Goal: Transaction & Acquisition: Purchase product/service

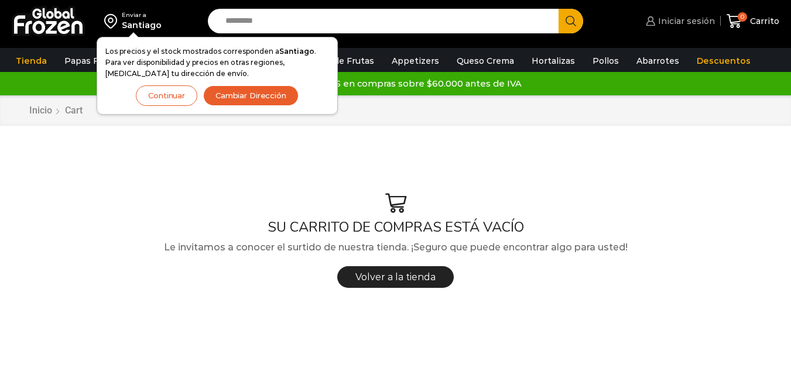
click at [685, 20] on span "Iniciar sesión" at bounding box center [685, 21] width 60 height 12
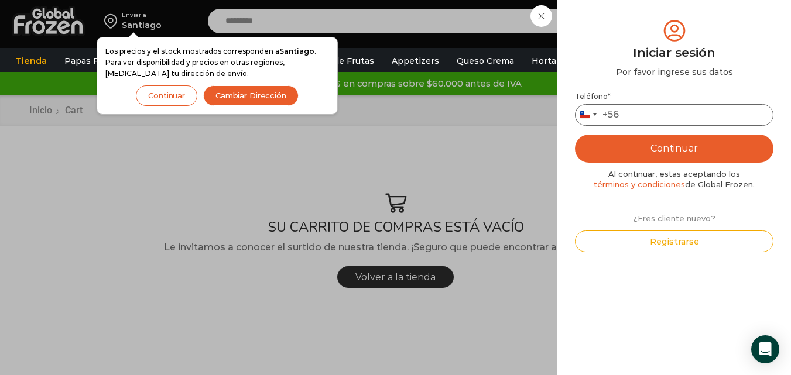
click at [649, 116] on input "Teléfono *" at bounding box center [674, 115] width 199 height 22
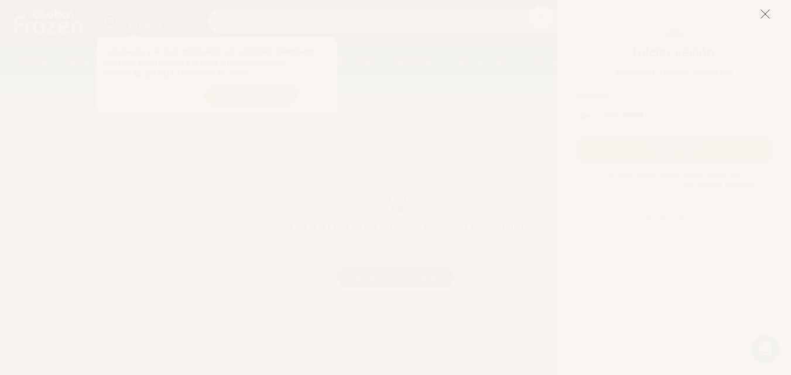
click at [768, 11] on icon at bounding box center [765, 14] width 11 height 11
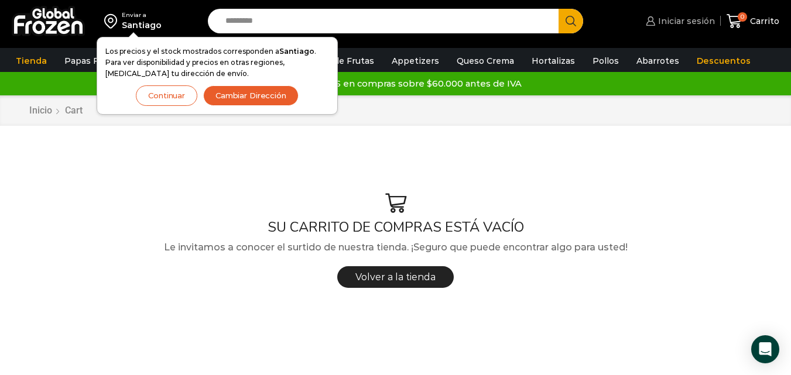
click at [694, 26] on span "Iniciar sesión" at bounding box center [685, 21] width 60 height 12
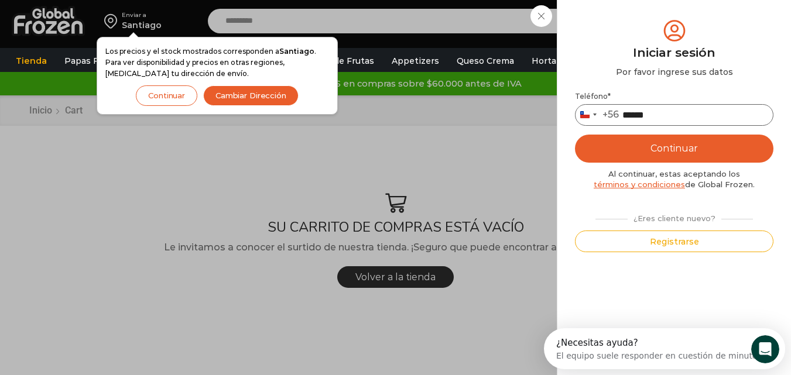
click at [681, 114] on input "******" at bounding box center [674, 115] width 199 height 22
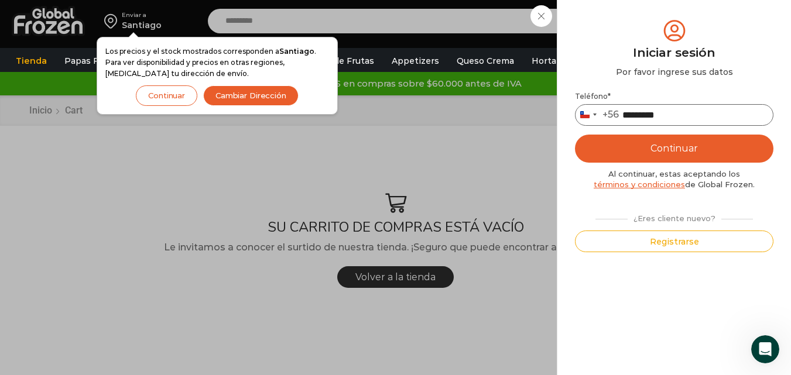
type input "*********"
click at [575, 135] on button "Continuar" at bounding box center [674, 149] width 199 height 28
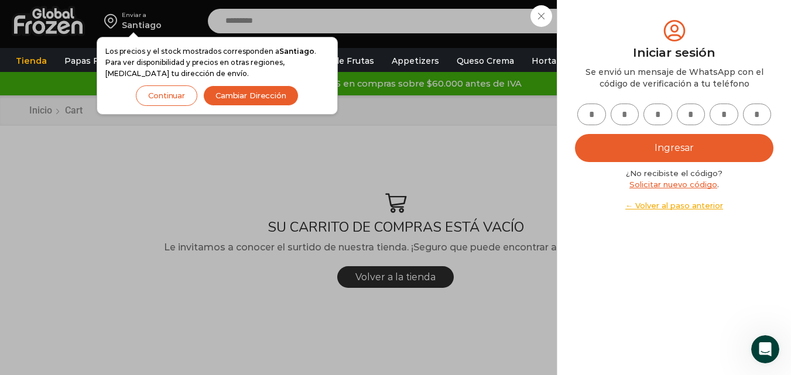
click at [598, 110] on input "text" at bounding box center [591, 115] width 29 height 22
type input "*"
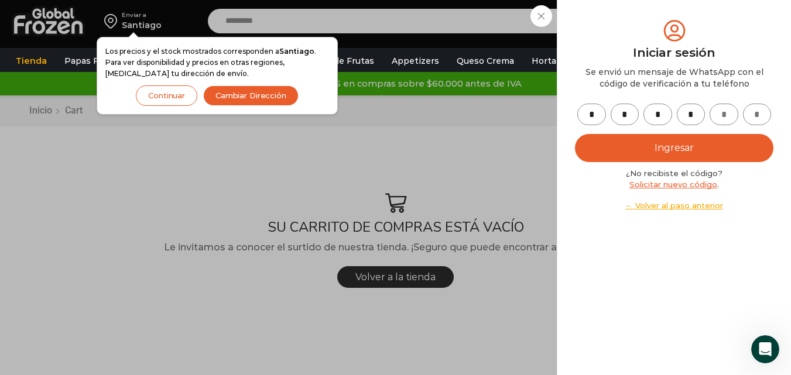
type input "*"
click at [630, 144] on button "Ingresar" at bounding box center [674, 148] width 199 height 28
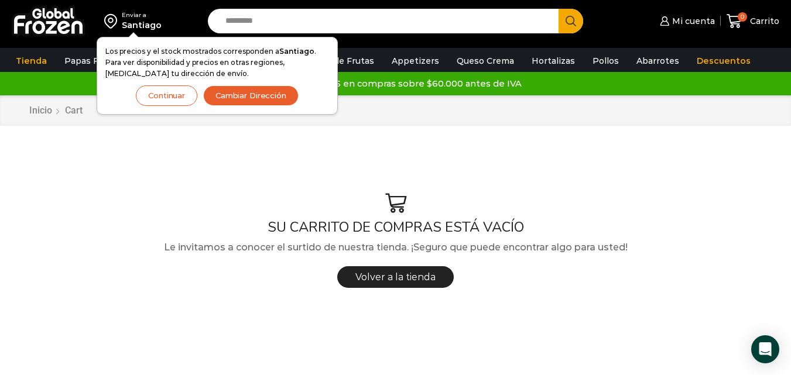
click at [167, 97] on button "Continuar" at bounding box center [166, 95] width 61 height 20
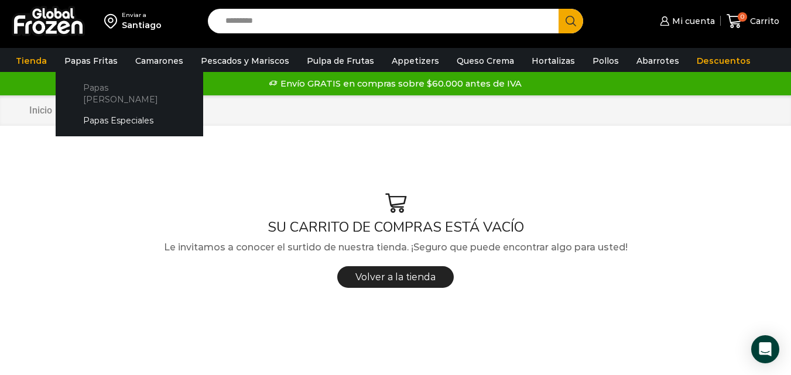
click at [100, 84] on link "Papas [PERSON_NAME]" at bounding box center [129, 93] width 124 height 33
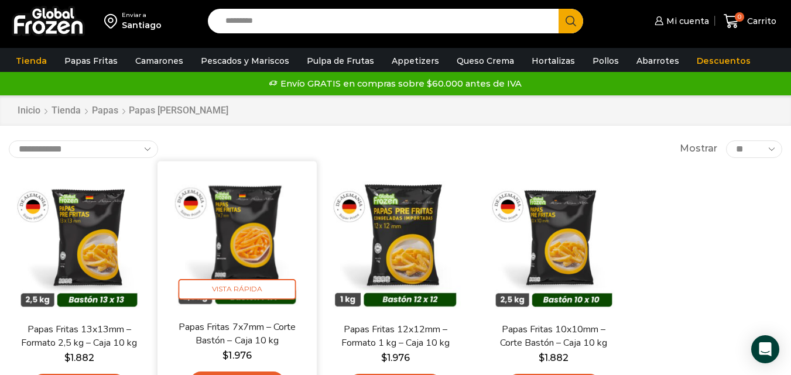
click at [229, 221] on img at bounding box center [237, 241] width 142 height 142
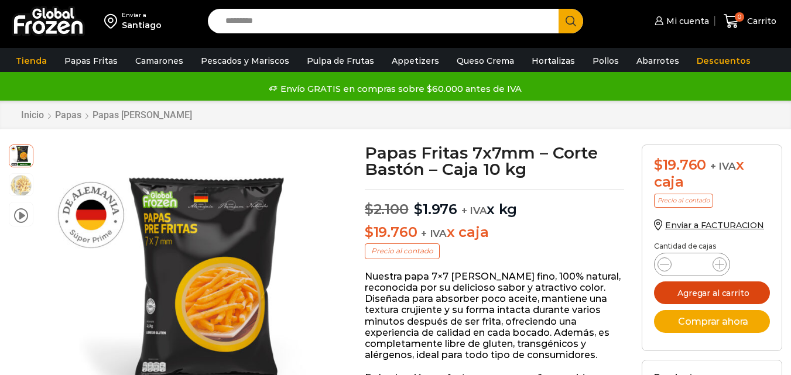
click at [693, 292] on button "Agregar al carrito" at bounding box center [712, 293] width 116 height 23
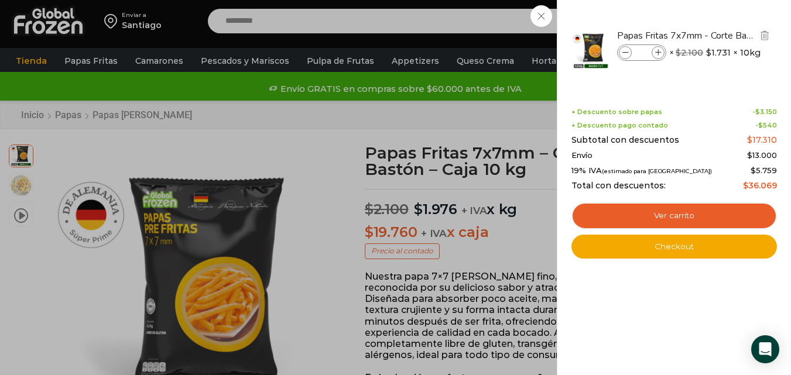
click at [657, 55] on icon at bounding box center [658, 53] width 6 height 6
type input "*"
click at [658, 52] on icon at bounding box center [658, 53] width 6 height 6
type input "*"
click at [721, 35] on div "3 Carrito 3 3 Shopping Cart *" at bounding box center [750, 22] width 59 height 28
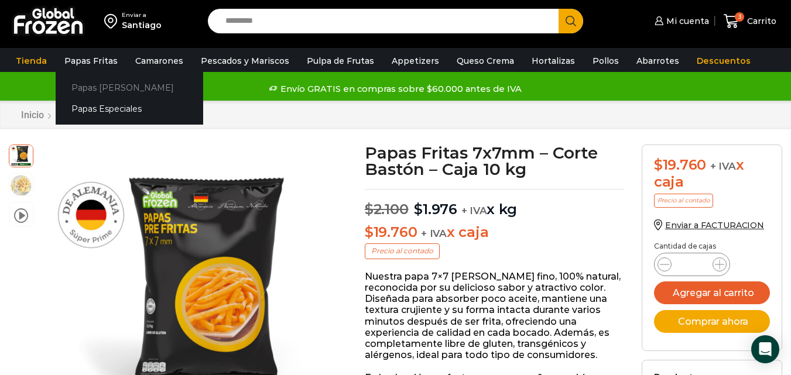
click at [95, 82] on link "Papas [PERSON_NAME]" at bounding box center [130, 88] width 148 height 22
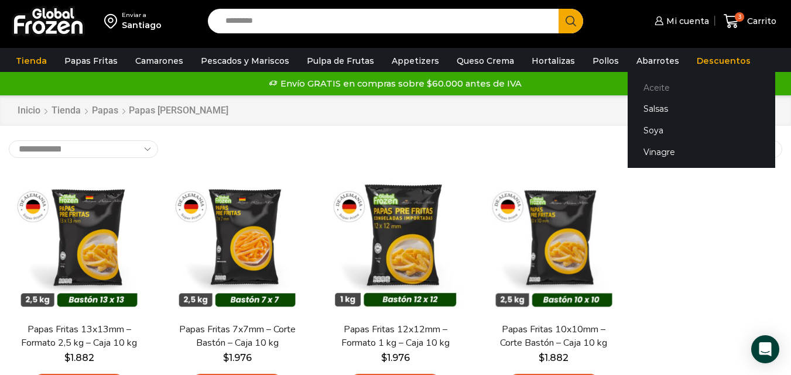
click at [634, 83] on link "Aceite" at bounding box center [702, 88] width 148 height 22
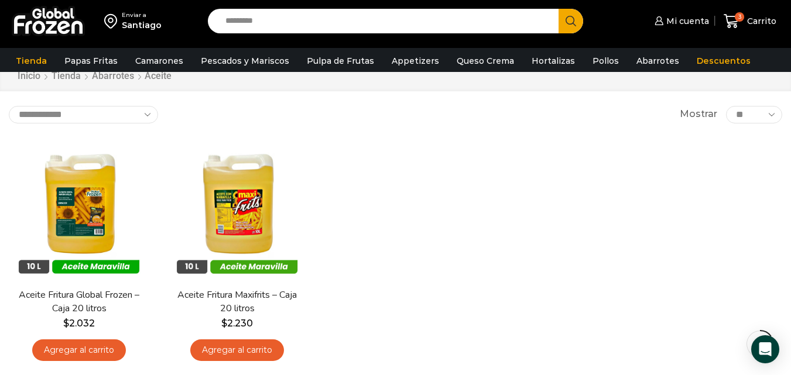
scroll to position [59, 0]
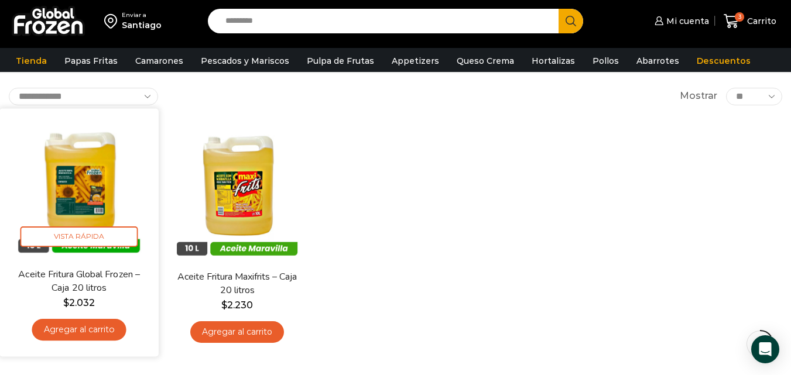
click at [83, 330] on link "Agregar al carrito" at bounding box center [79, 330] width 94 height 22
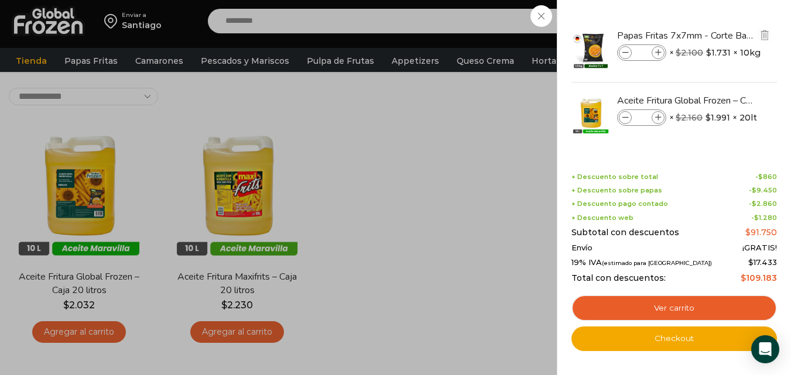
click at [623, 54] on icon at bounding box center [625, 53] width 6 height 6
type input "*"
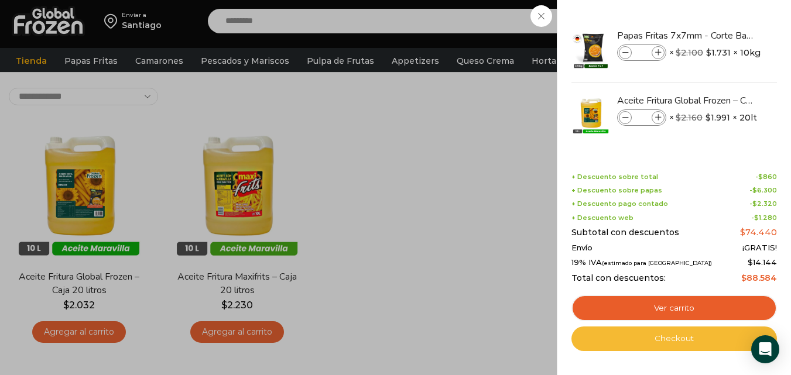
click at [654, 336] on link "Checkout" at bounding box center [675, 339] width 206 height 25
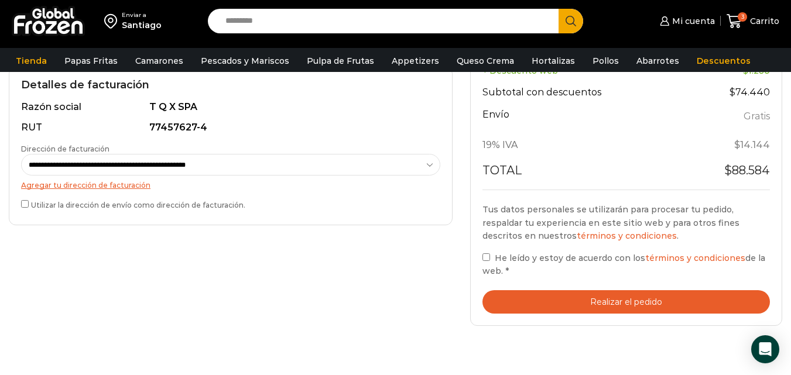
scroll to position [351, 0]
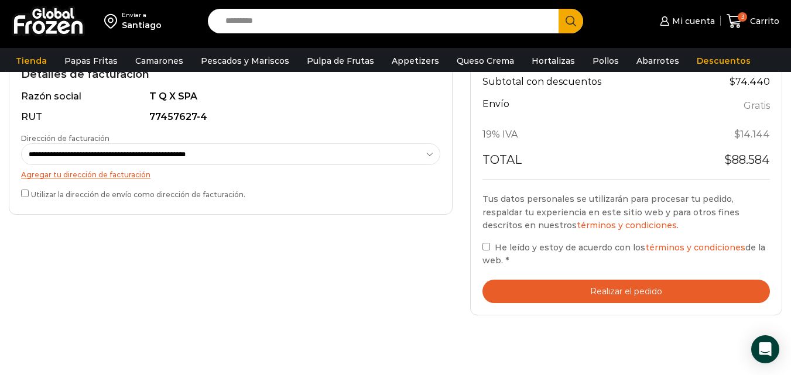
click at [603, 286] on button "Realizar el pedido" at bounding box center [627, 292] width 288 height 24
